Goal: Find specific page/section: Find specific page/section

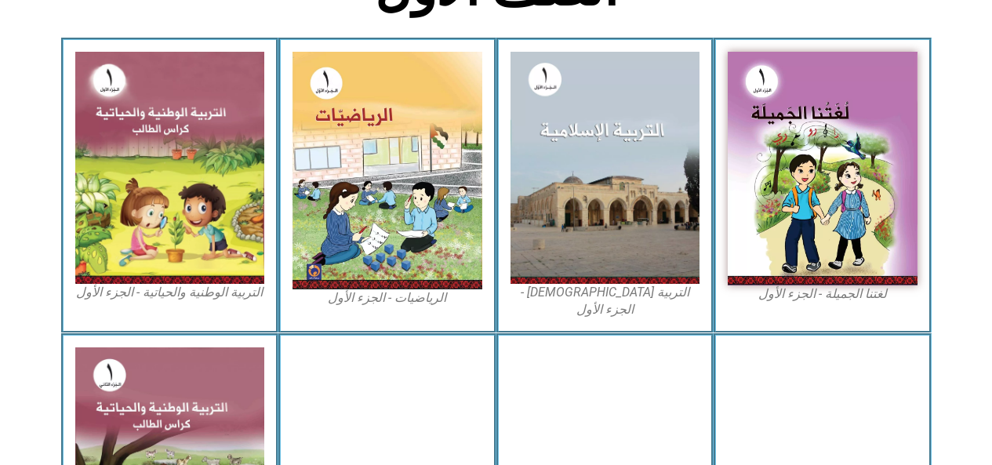
scroll to position [453, 0]
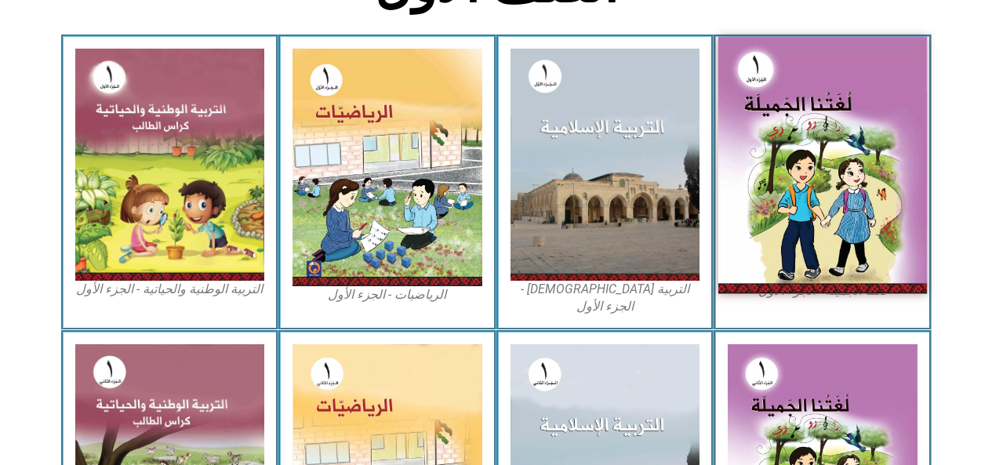
click at [840, 194] on img at bounding box center [822, 165] width 209 height 257
click at [833, 233] on img at bounding box center [822, 165] width 209 height 257
click at [844, 230] on img at bounding box center [822, 165] width 209 height 257
click at [821, 216] on img at bounding box center [822, 165] width 209 height 257
click at [818, 233] on img at bounding box center [822, 165] width 209 height 257
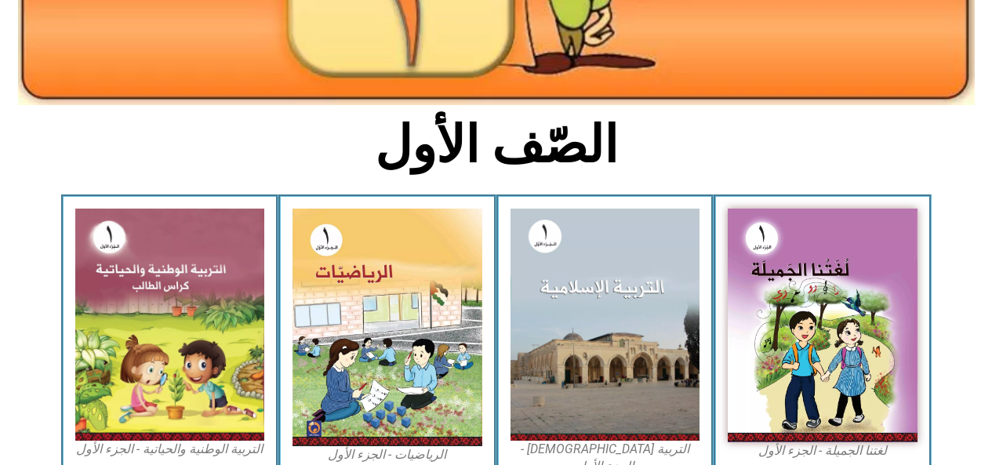
scroll to position [343, 0]
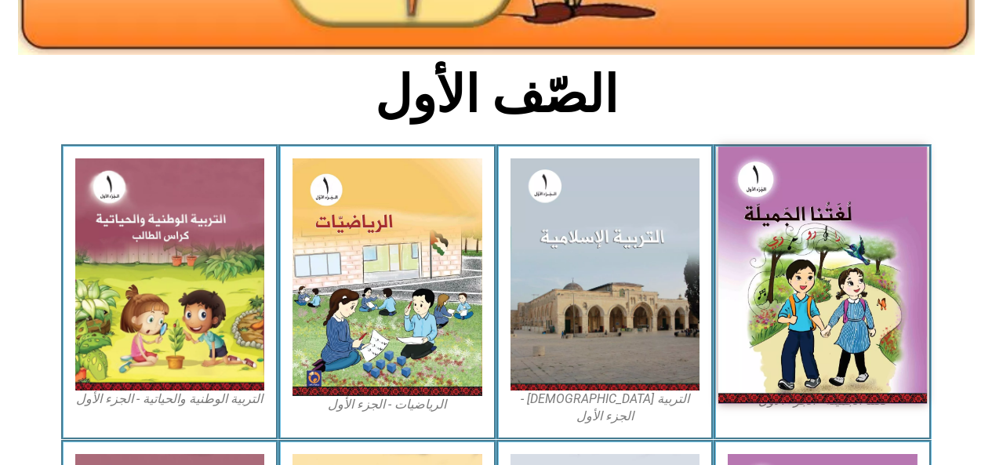
click at [832, 277] on img at bounding box center [822, 275] width 209 height 257
click at [869, 289] on img at bounding box center [822, 275] width 209 height 257
click at [868, 291] on img at bounding box center [822, 275] width 209 height 257
click at [865, 285] on img at bounding box center [822, 275] width 209 height 257
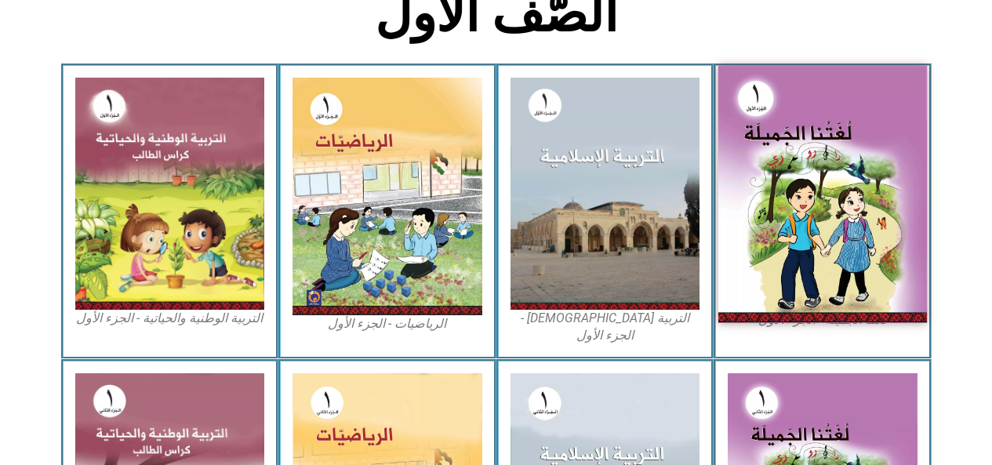
scroll to position [429, 0]
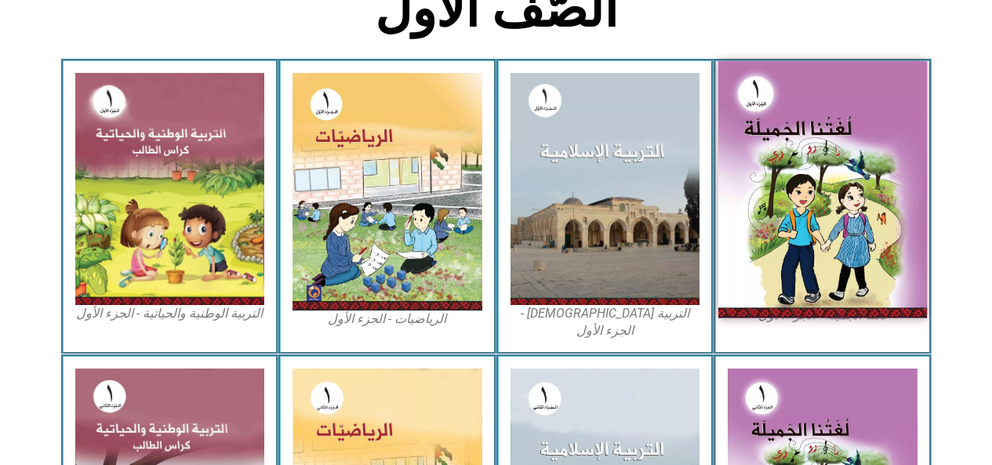
click at [856, 252] on img at bounding box center [822, 189] width 209 height 257
click at [843, 241] on img at bounding box center [822, 189] width 209 height 257
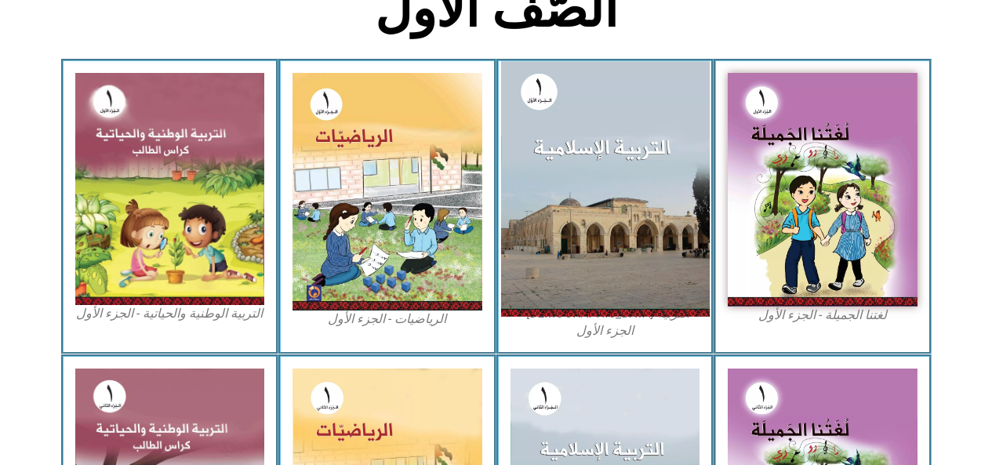
click at [648, 238] on img at bounding box center [604, 188] width 209 height 255
click at [661, 259] on img at bounding box center [604, 188] width 209 height 255
click at [755, 236] on img at bounding box center [822, 190] width 190 height 234
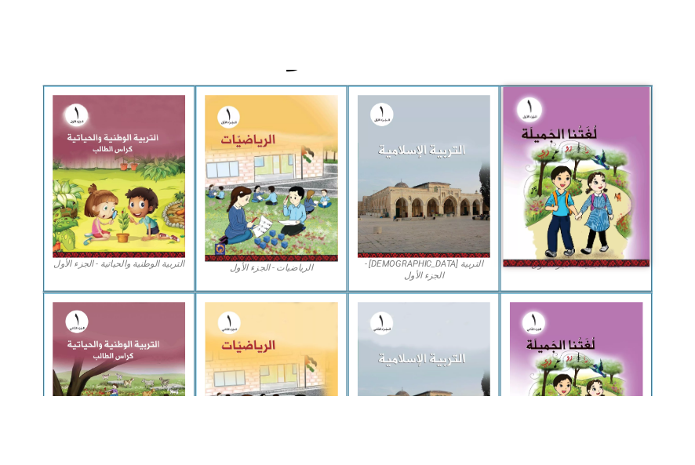
scroll to position [476, 0]
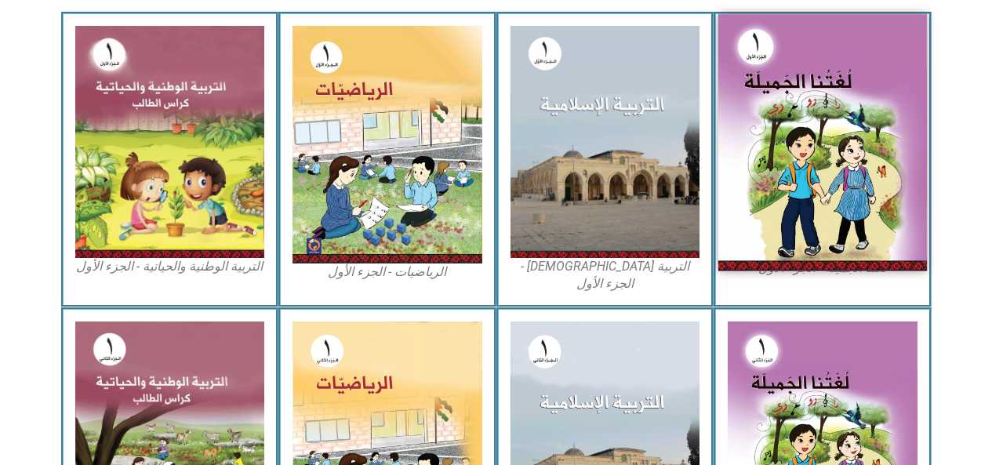
click at [802, 247] on img at bounding box center [822, 142] width 209 height 257
click at [801, 173] on img at bounding box center [822, 142] width 209 height 257
click at [800, 175] on img at bounding box center [822, 142] width 209 height 257
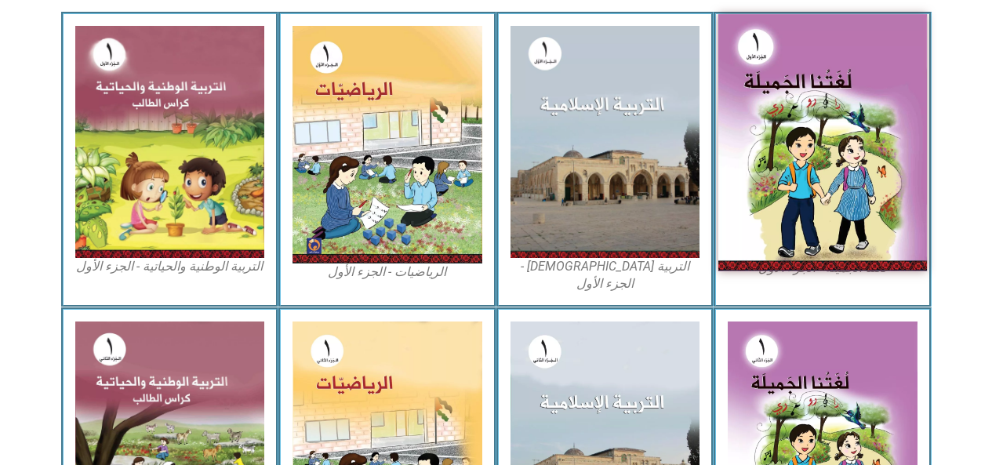
click at [800, 175] on img at bounding box center [822, 142] width 209 height 257
click at [800, 176] on img at bounding box center [822, 142] width 209 height 257
click at [792, 178] on img at bounding box center [822, 142] width 209 height 257
click at [789, 176] on img at bounding box center [822, 142] width 209 height 257
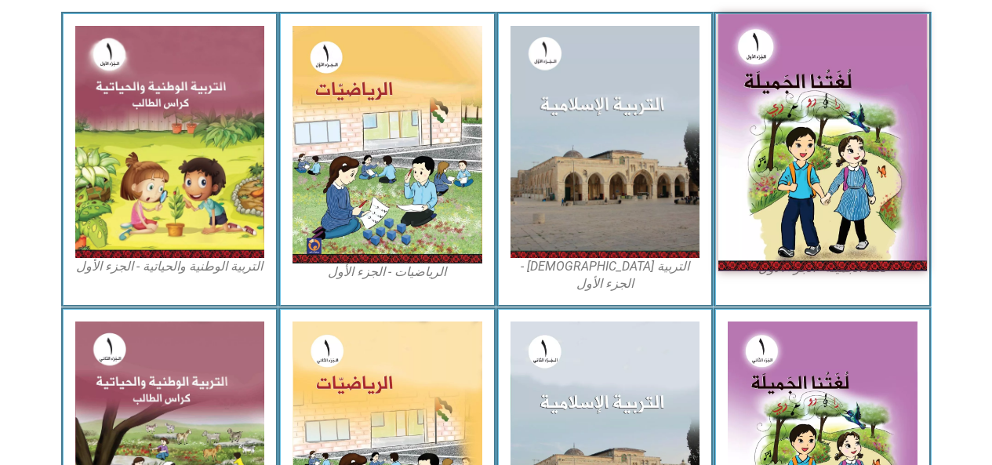
click at [789, 176] on img at bounding box center [822, 142] width 209 height 257
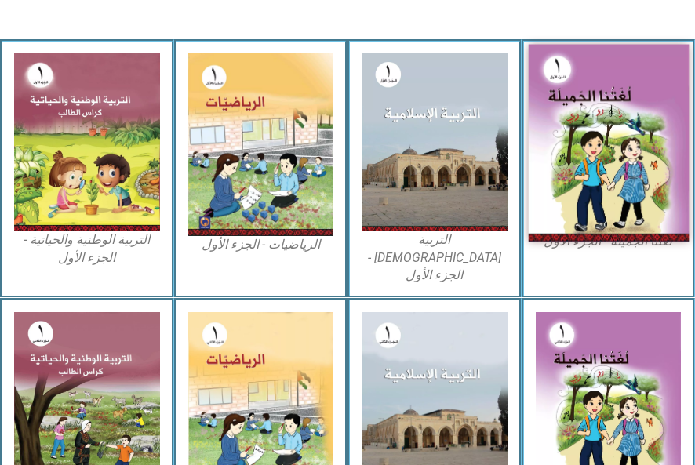
click at [644, 155] on img at bounding box center [608, 144] width 160 height 198
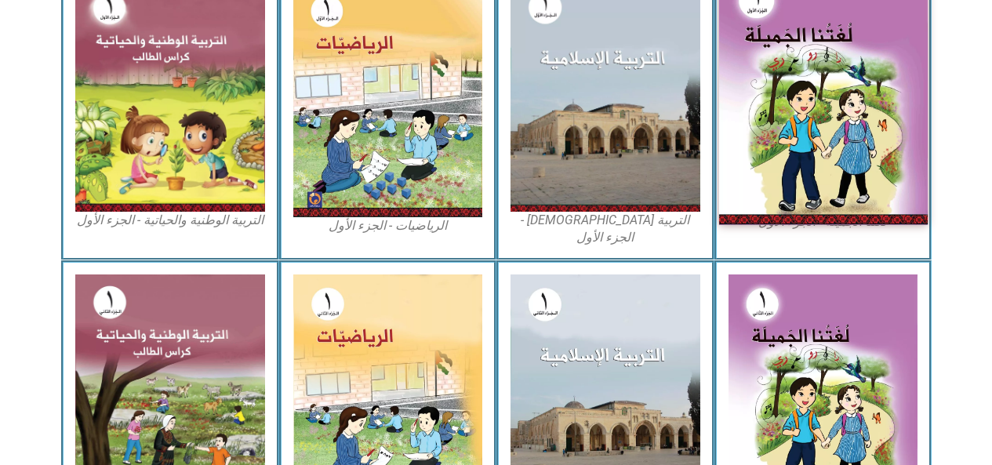
scroll to position [522, 0]
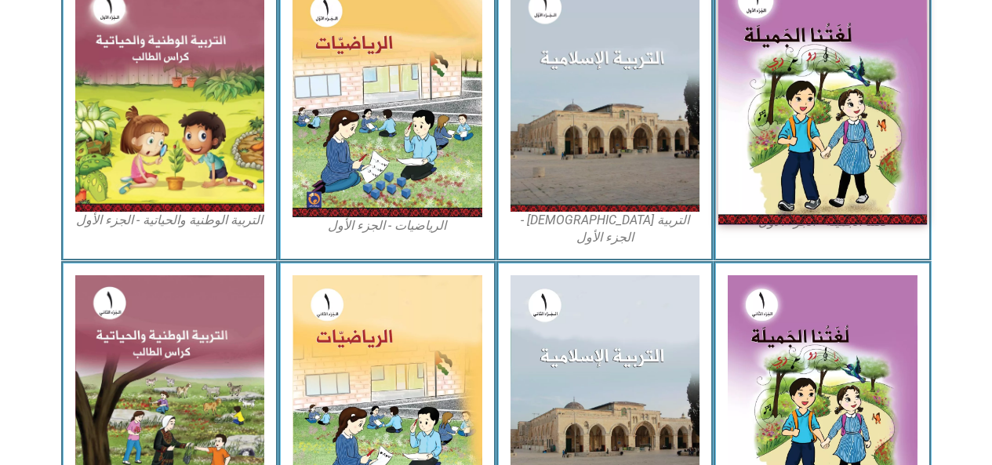
click at [789, 130] on img at bounding box center [822, 96] width 209 height 257
click at [791, 158] on img at bounding box center [822, 96] width 209 height 257
click at [795, 155] on img at bounding box center [822, 96] width 209 height 257
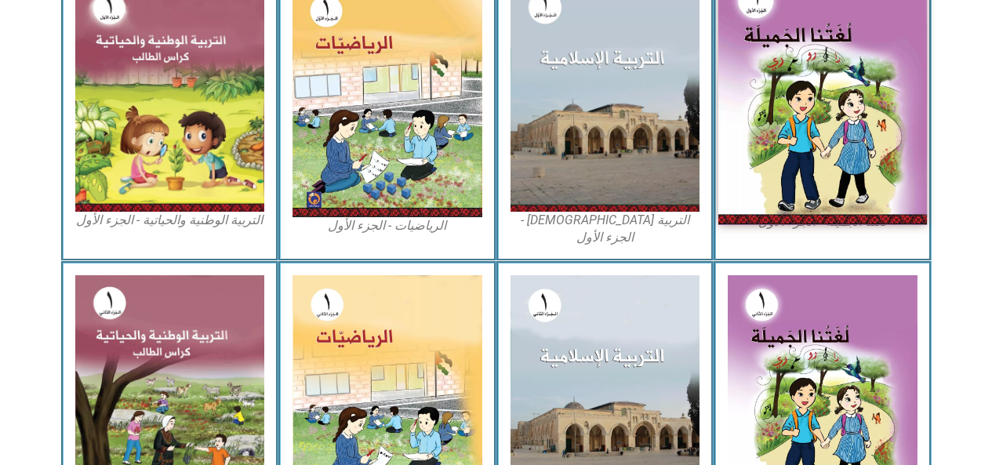
click at [792, 156] on img at bounding box center [822, 96] width 209 height 257
click at [794, 152] on img at bounding box center [822, 96] width 209 height 257
click at [800, 158] on img at bounding box center [822, 96] width 209 height 257
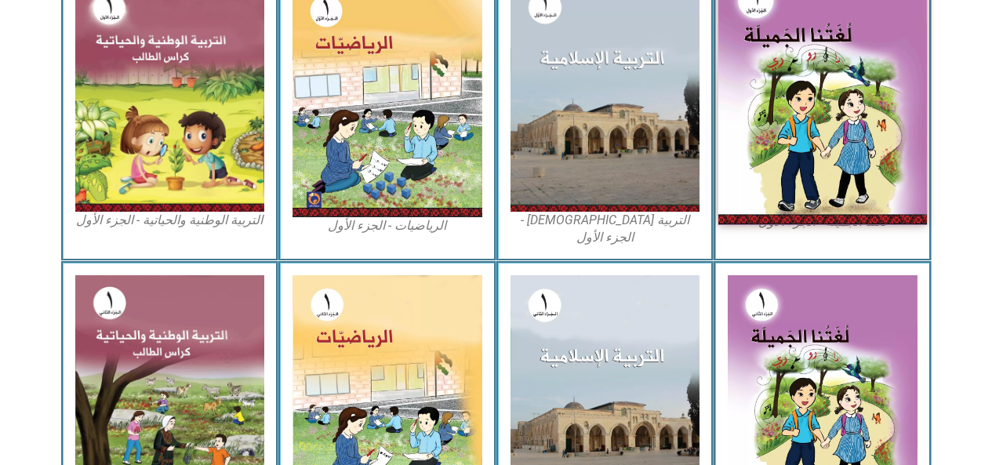
click at [800, 158] on img at bounding box center [822, 96] width 209 height 257
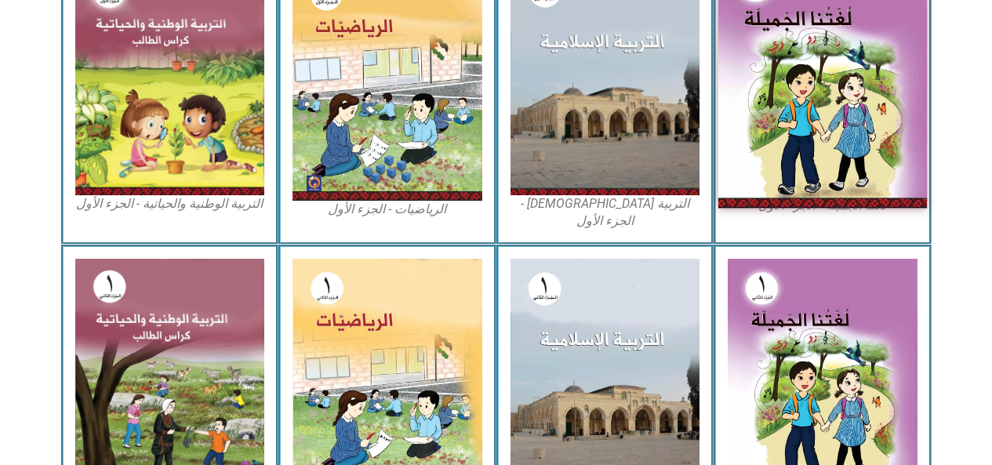
scroll to position [590, 0]
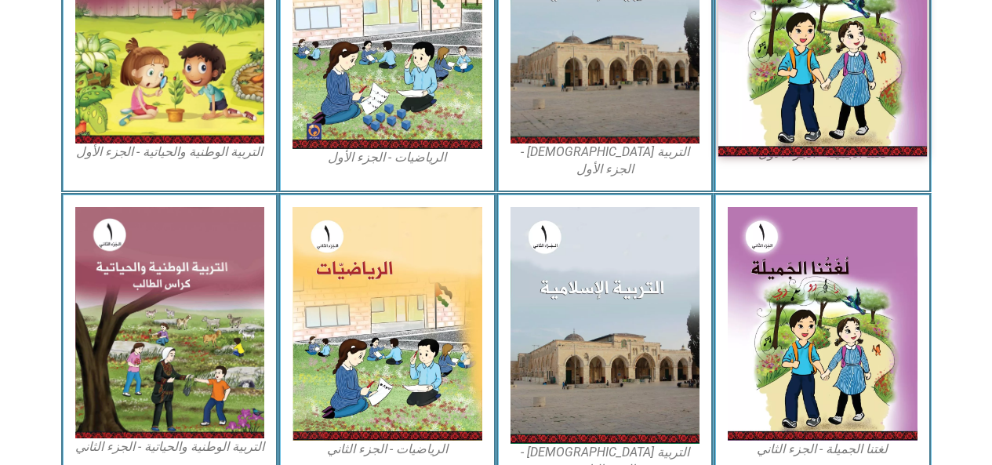
click at [829, 108] on img at bounding box center [822, 28] width 209 height 257
click at [807, 295] on img at bounding box center [822, 324] width 190 height 234
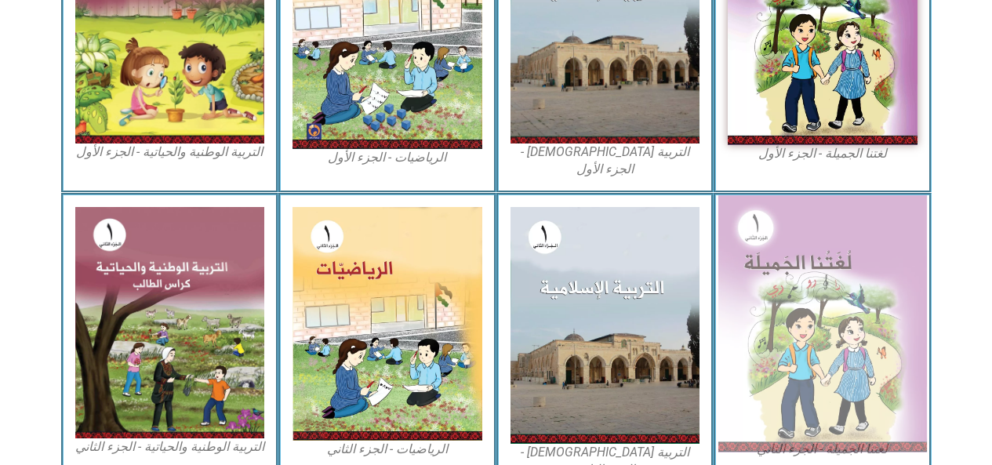
click at [810, 355] on img at bounding box center [822, 323] width 209 height 257
